Goal: Information Seeking & Learning: Stay updated

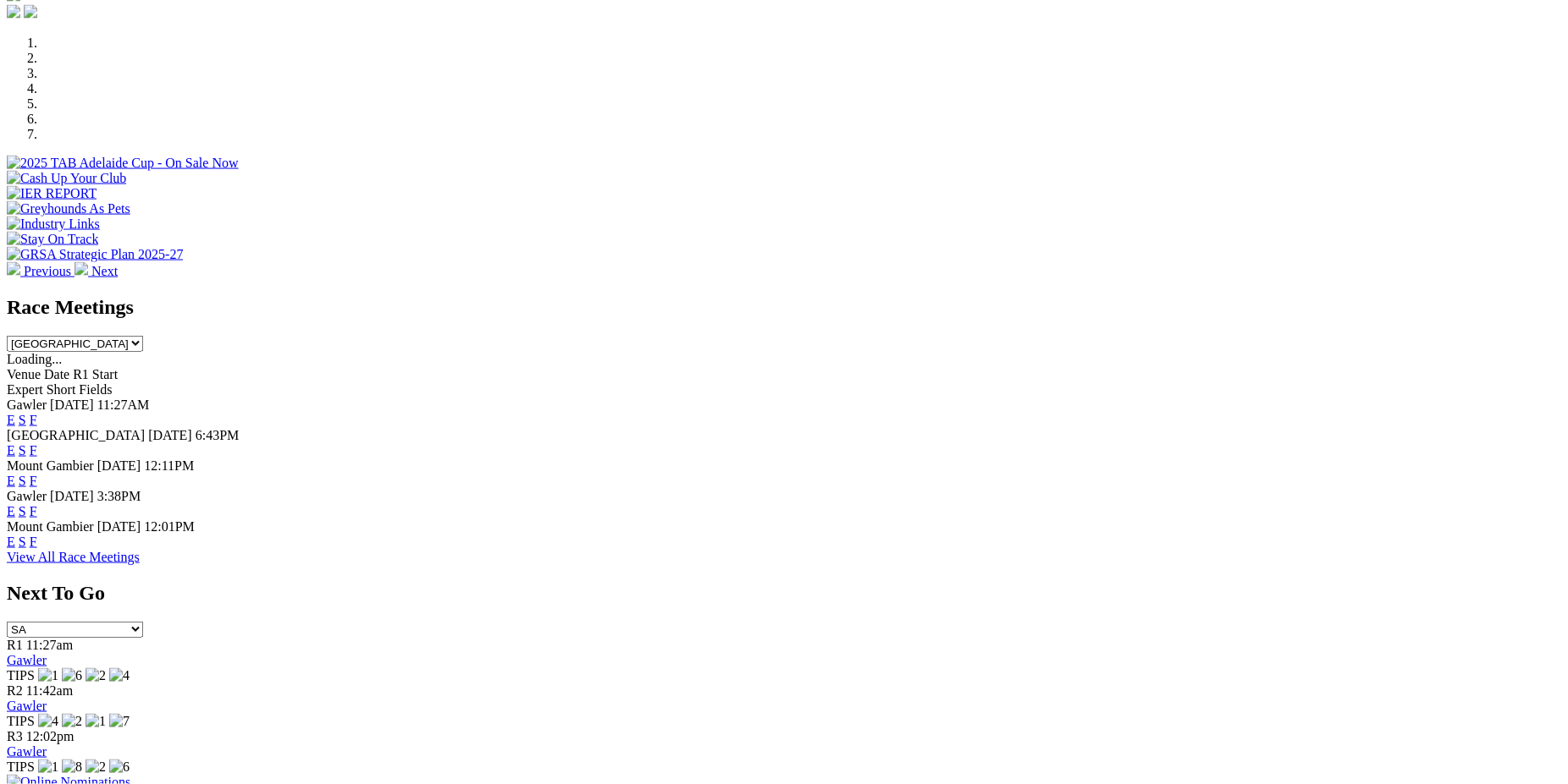
scroll to position [585, 0]
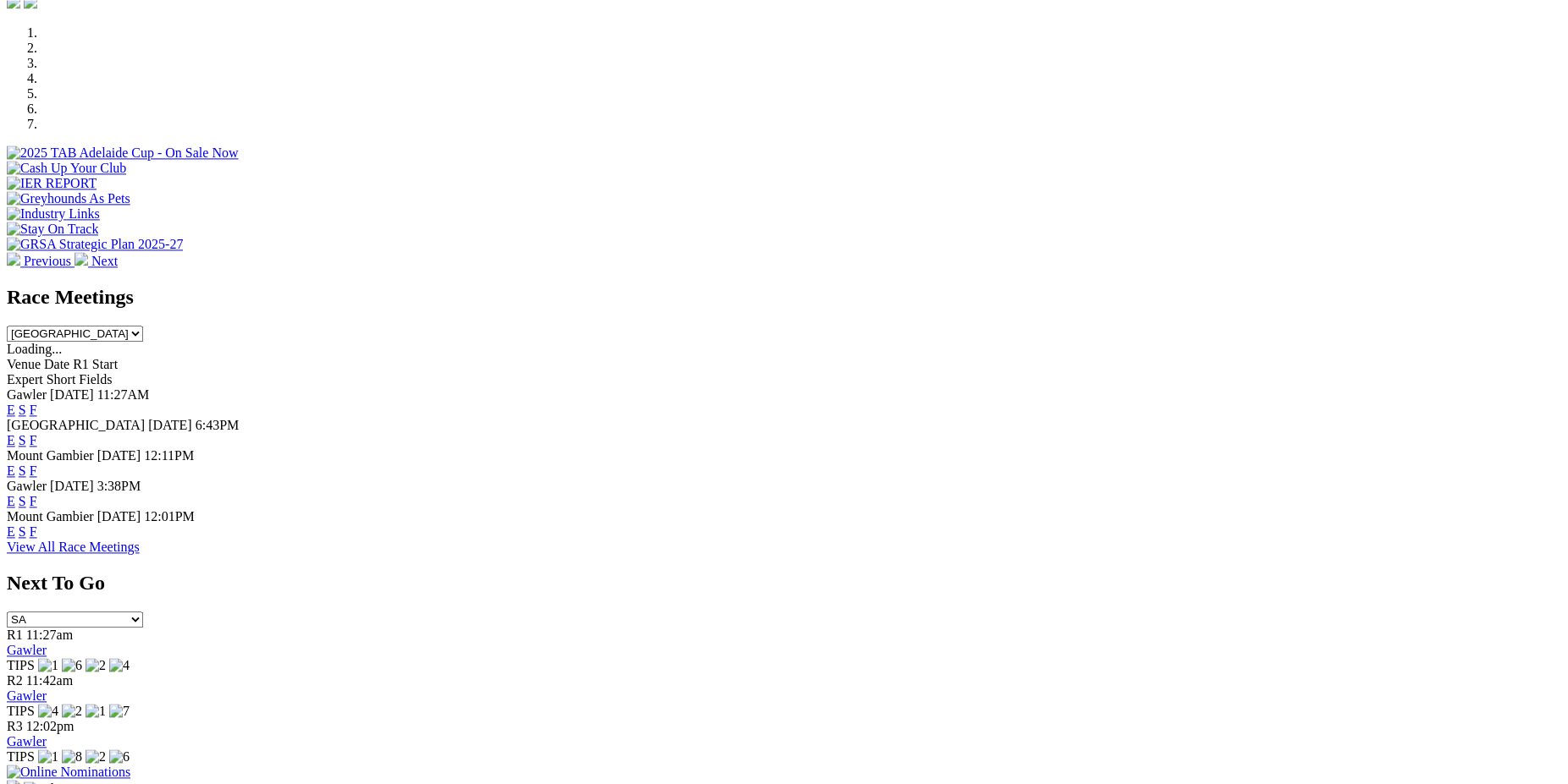
click at [38, 403] on link "F" at bounding box center [33, 410] width 7 height 15
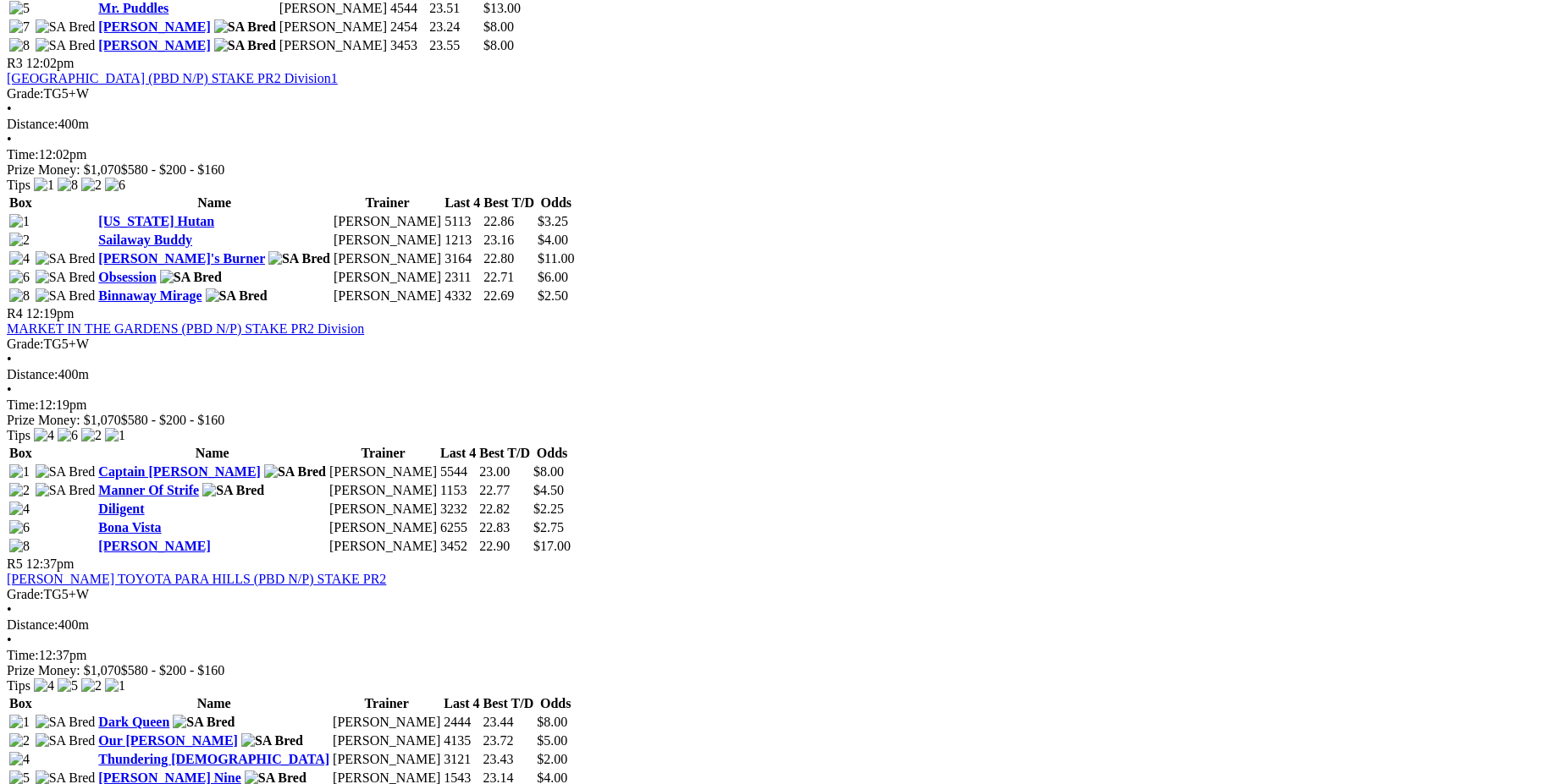
scroll to position [1403, 0]
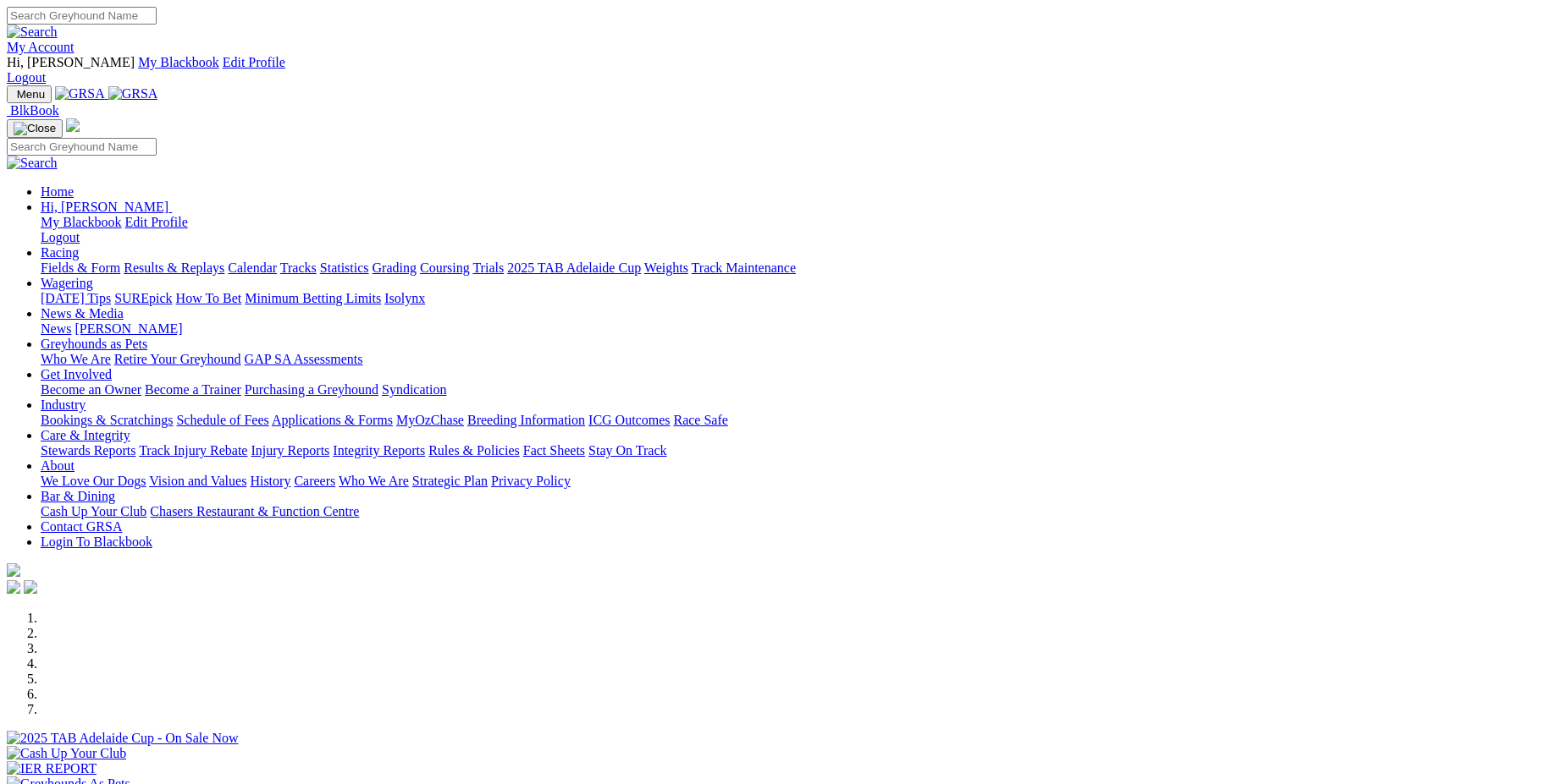
click at [124, 306] on link "News & Media" at bounding box center [82, 313] width 83 height 15
click at [71, 321] on link "News" at bounding box center [55, 329] width 30 height 15
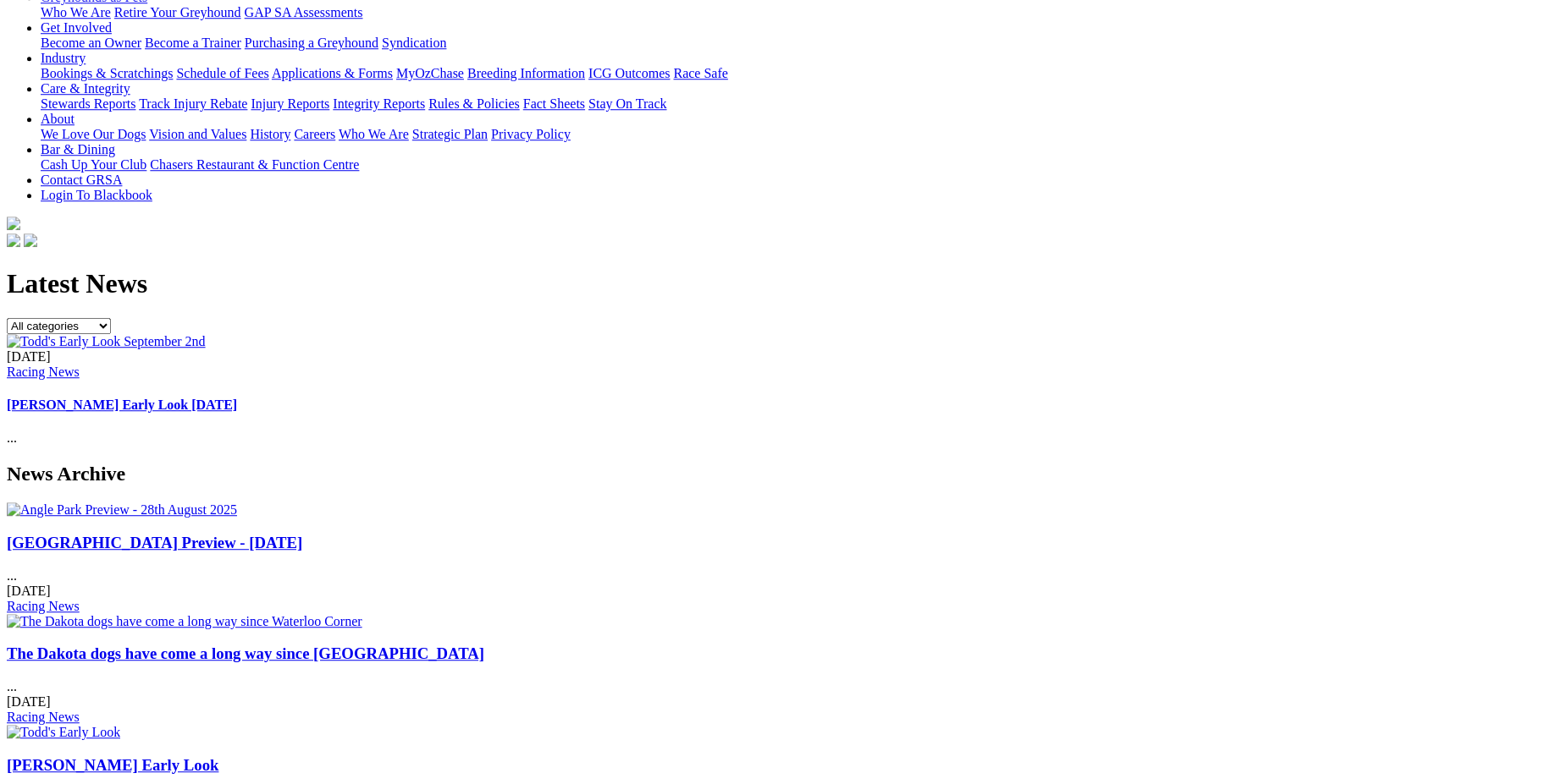
scroll to position [367, 0]
